Goal: Task Accomplishment & Management: Complete application form

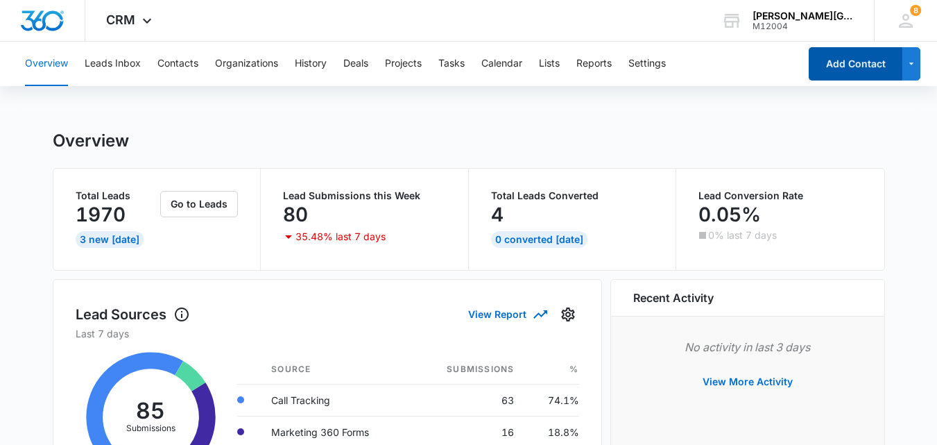
click at [832, 48] on button "Add Contact" at bounding box center [856, 63] width 94 height 33
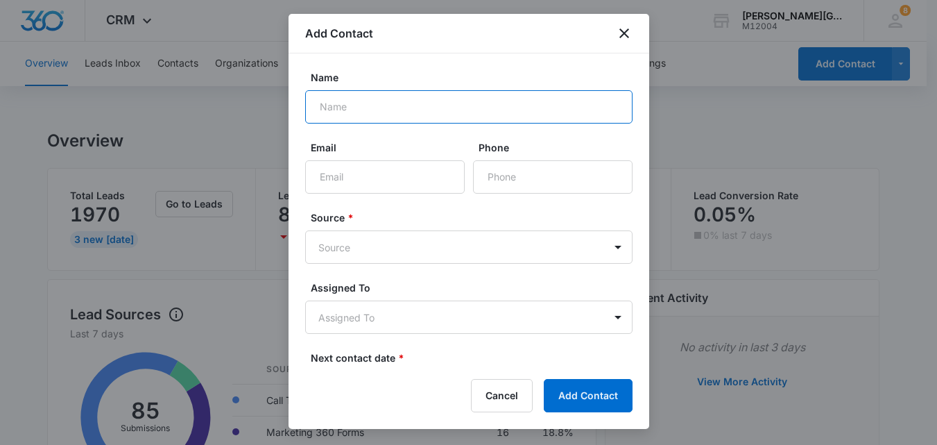
click at [404, 108] on input "Name" at bounding box center [468, 106] width 327 height 33
paste input "[PERSON_NAME]"
type input "[PERSON_NAME]"
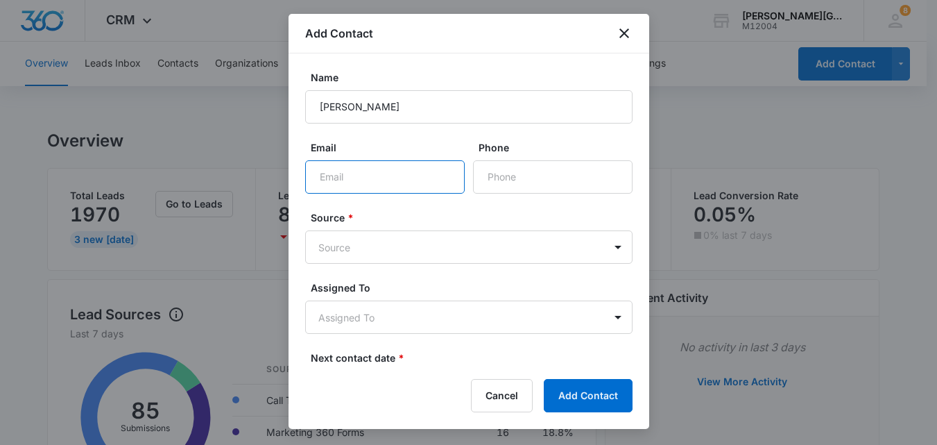
click at [398, 168] on input "Email" at bounding box center [385, 176] width 160 height 33
paste input "[EMAIL_ADDRESS][DOMAIN_NAME]"
type input "[EMAIL_ADDRESS][DOMAIN_NAME]"
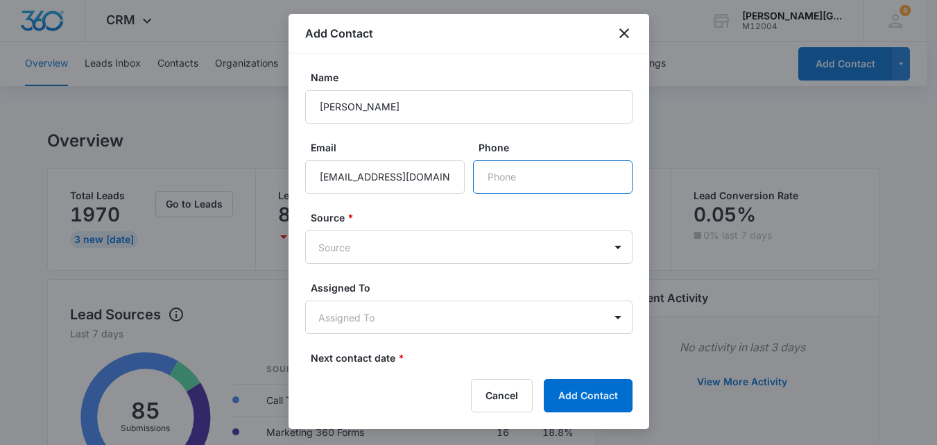
click at [510, 169] on input "Phone" at bounding box center [553, 176] width 160 height 33
paste input "[PHONE_NUMBER]"
type input "[PHONE_NUMBER]"
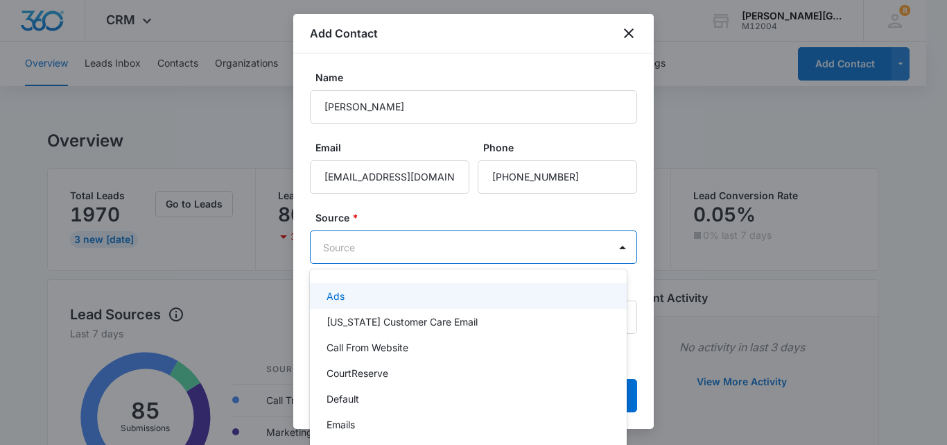
click at [377, 258] on body "CRM Apps Reputation Websites Forms CRM Email Social Content Ads Intelligence Fi…" at bounding box center [473, 222] width 947 height 445
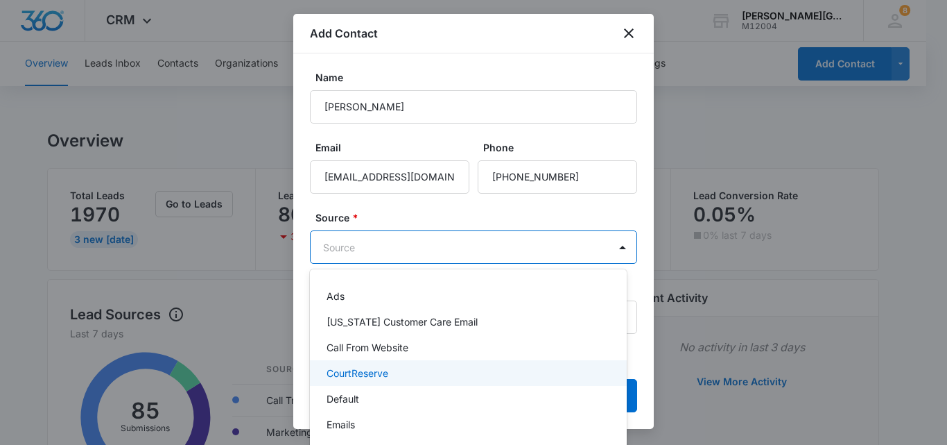
click at [368, 376] on p "CourtReserve" at bounding box center [358, 372] width 62 height 15
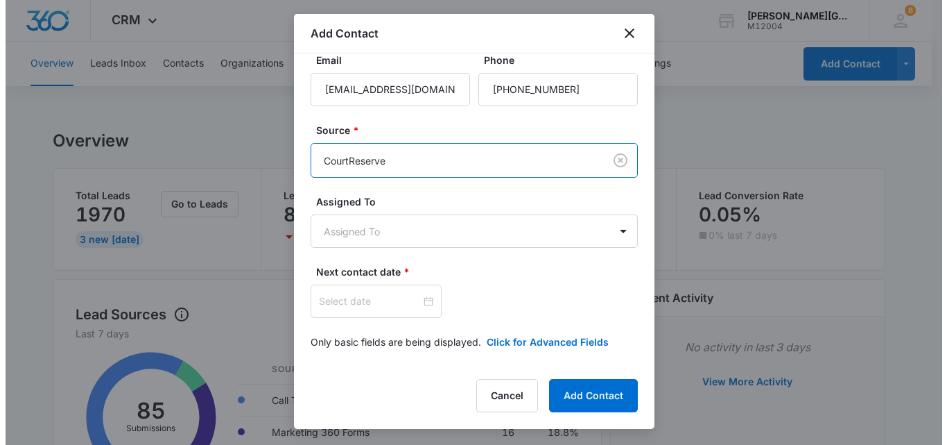
scroll to position [88, 0]
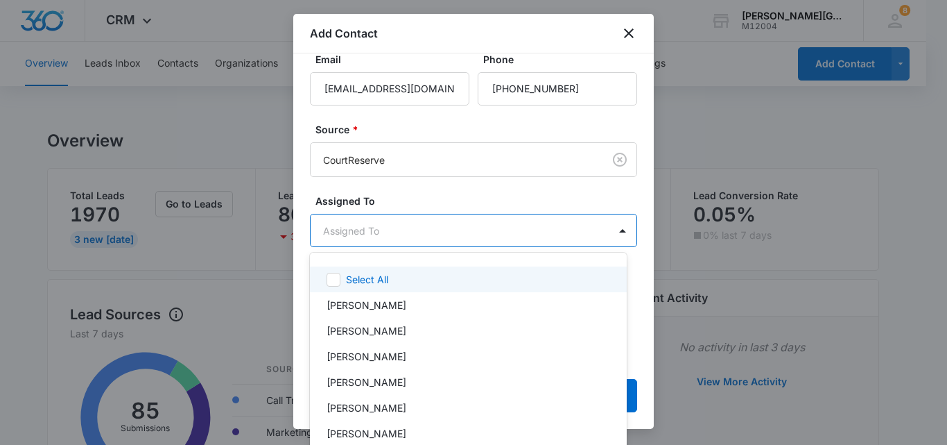
click at [396, 226] on body "CRM Apps Reputation Websites Forms CRM Email Social Content Ads Intelligence Fi…" at bounding box center [473, 222] width 947 height 445
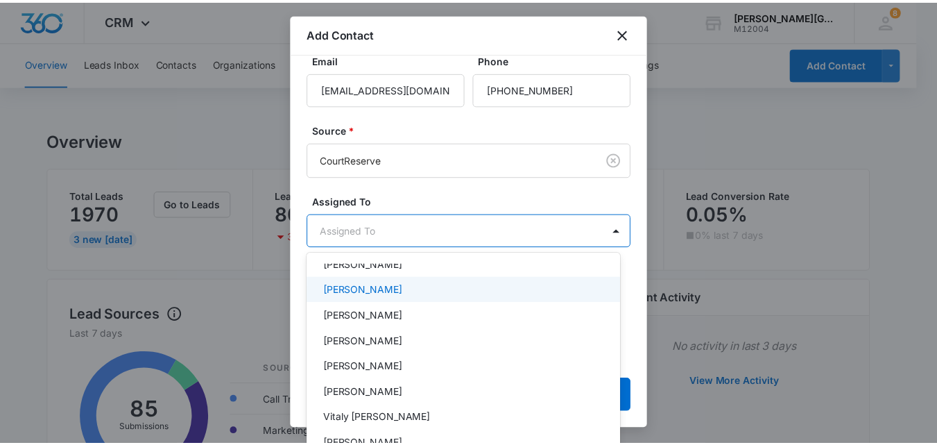
scroll to position [139, 0]
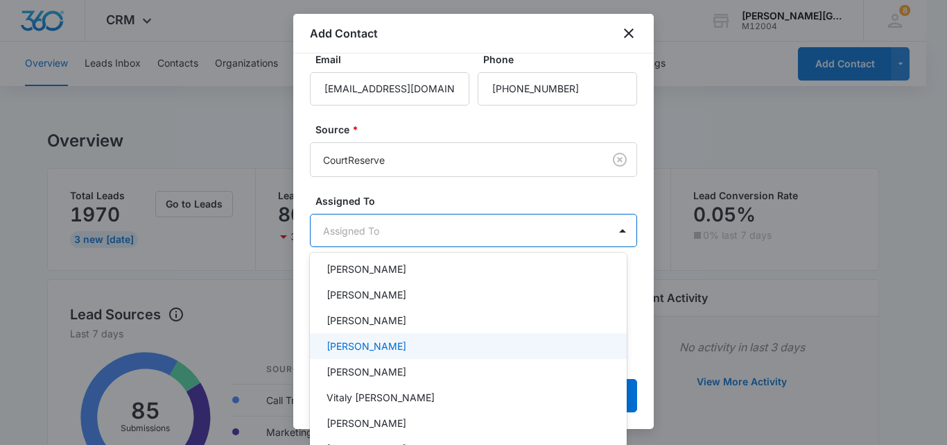
click at [399, 339] on p "[PERSON_NAME]" at bounding box center [367, 345] width 80 height 15
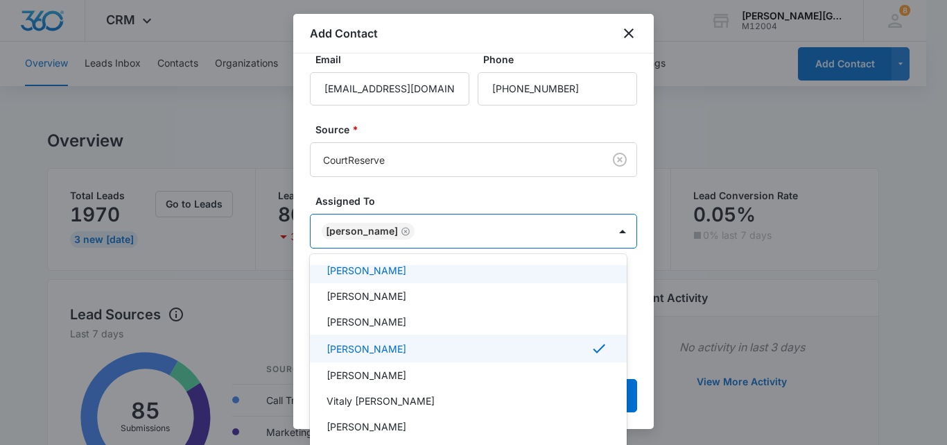
click at [632, 192] on div at bounding box center [473, 222] width 947 height 445
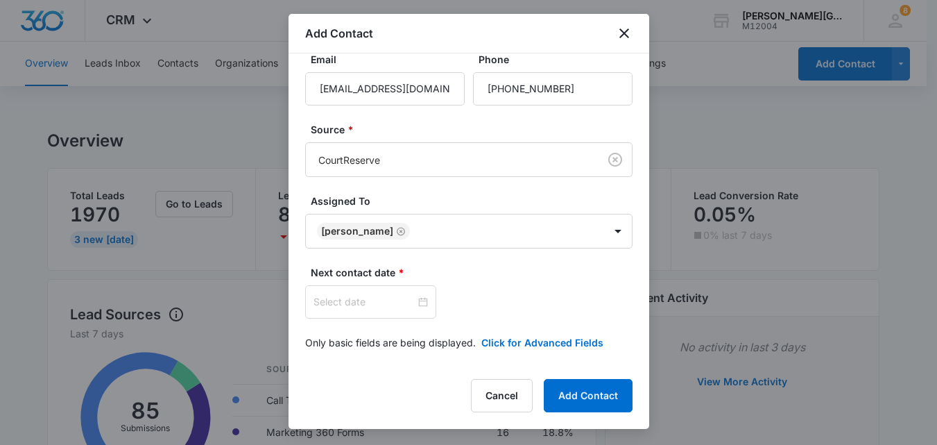
scroll to position [89, 0]
click at [415, 303] on div at bounding box center [370, 300] width 114 height 15
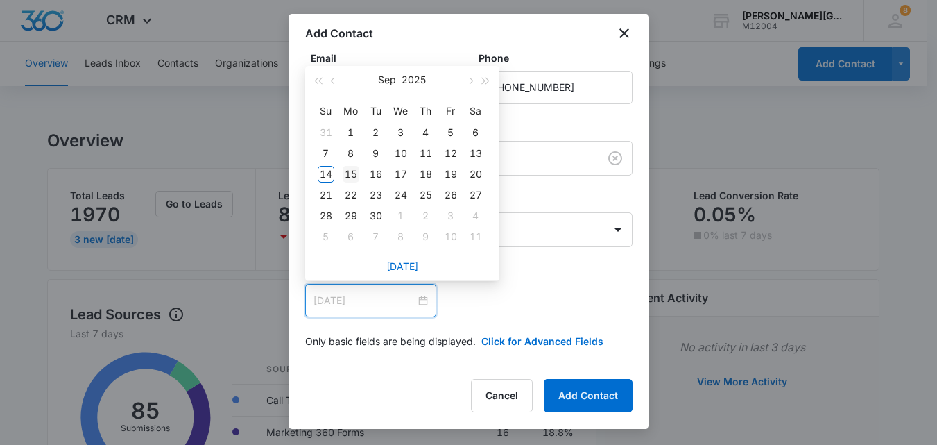
click at [348, 172] on div "15" at bounding box center [351, 174] width 17 height 17
type input "[DATE]"
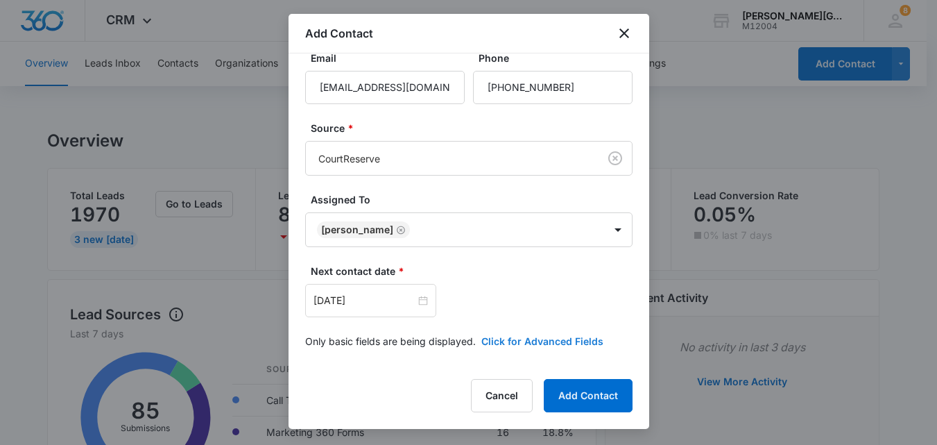
click at [519, 337] on button "Click for Advanced Fields" at bounding box center [542, 341] width 122 height 15
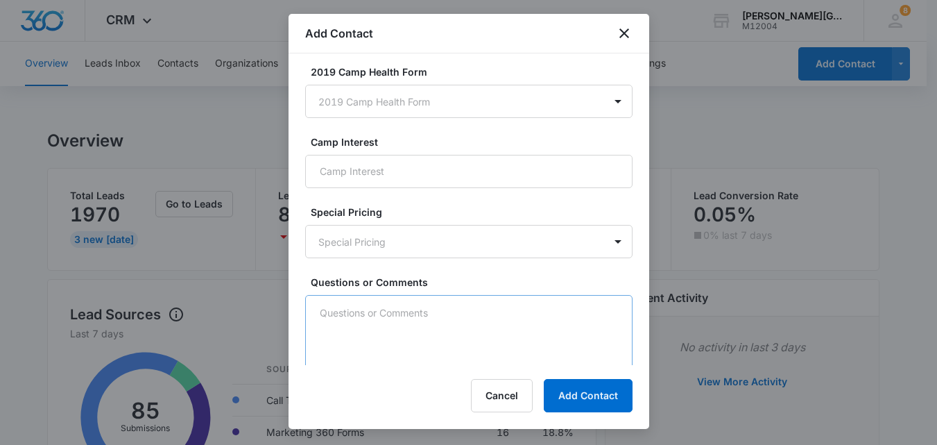
scroll to position [1227, 0]
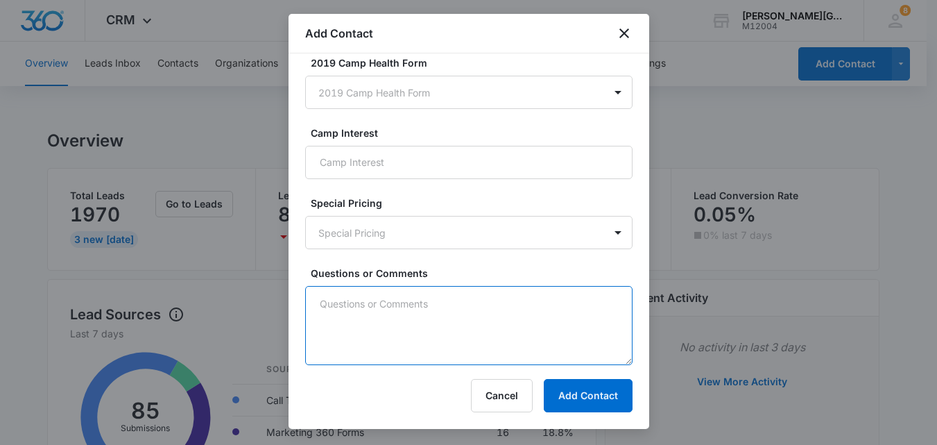
click at [460, 325] on textarea "Questions or Comments" at bounding box center [468, 325] width 327 height 79
paste textarea "Interested Tiny Tigers tennis class for her son"
type textarea "Interested Tiny Tigers tennis class for her son"
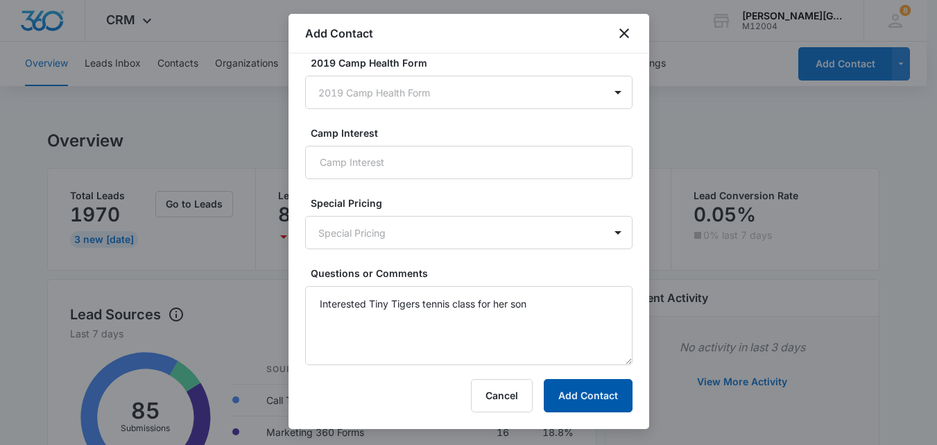
click at [589, 396] on button "Add Contact" at bounding box center [588, 395] width 89 height 33
